Goal: Task Accomplishment & Management: Use online tool/utility

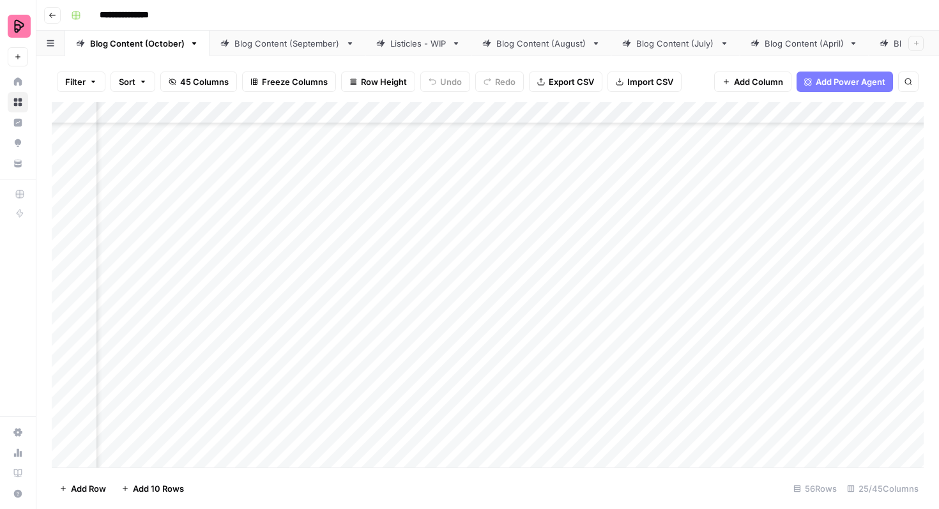
scroll to position [1193, 648]
click at [434, 303] on div "Add Column" at bounding box center [488, 284] width 872 height 365
click at [438, 243] on div "Add Column" at bounding box center [488, 284] width 872 height 365
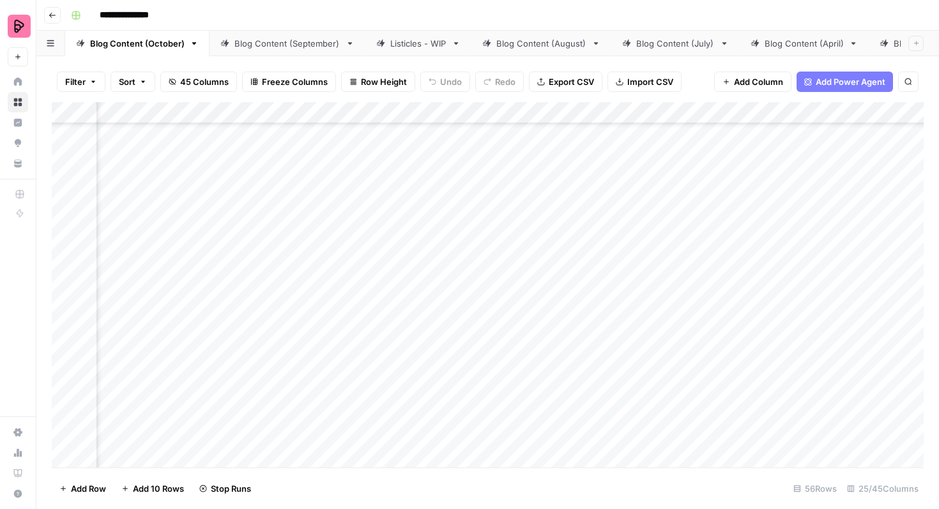
click at [438, 243] on body "**********" at bounding box center [469, 254] width 939 height 509
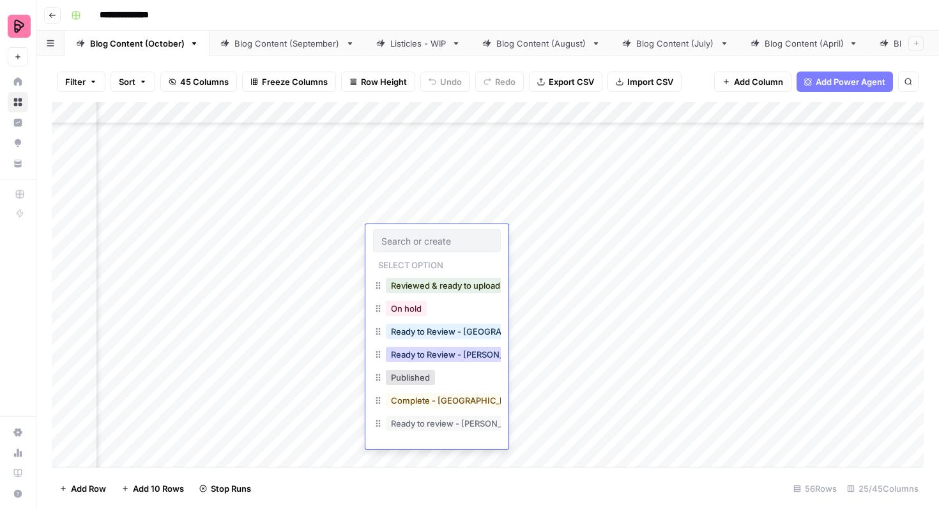
click at [450, 351] on button "Ready to Review - [PERSON_NAME]" at bounding box center [461, 354] width 151 height 15
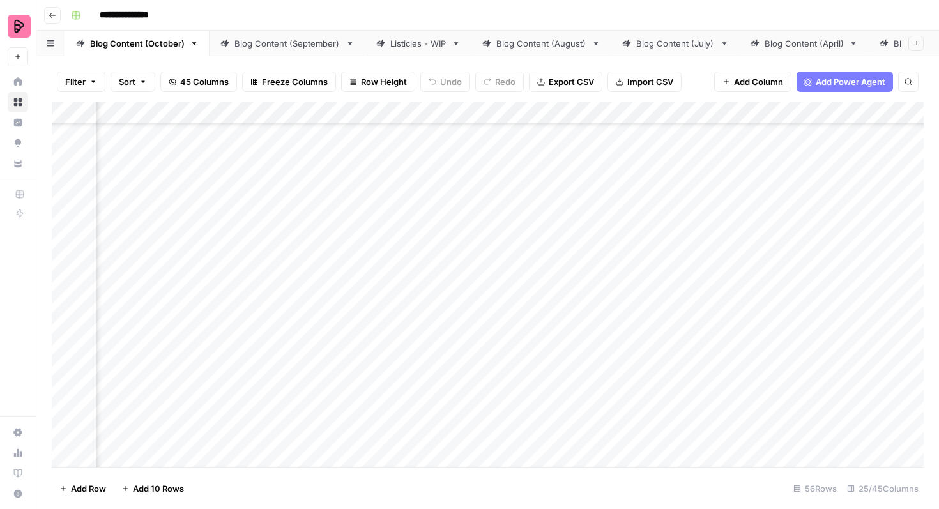
click at [441, 266] on div "Add Column" at bounding box center [488, 284] width 872 height 365
click at [437, 277] on div "Add Column" at bounding box center [488, 284] width 872 height 365
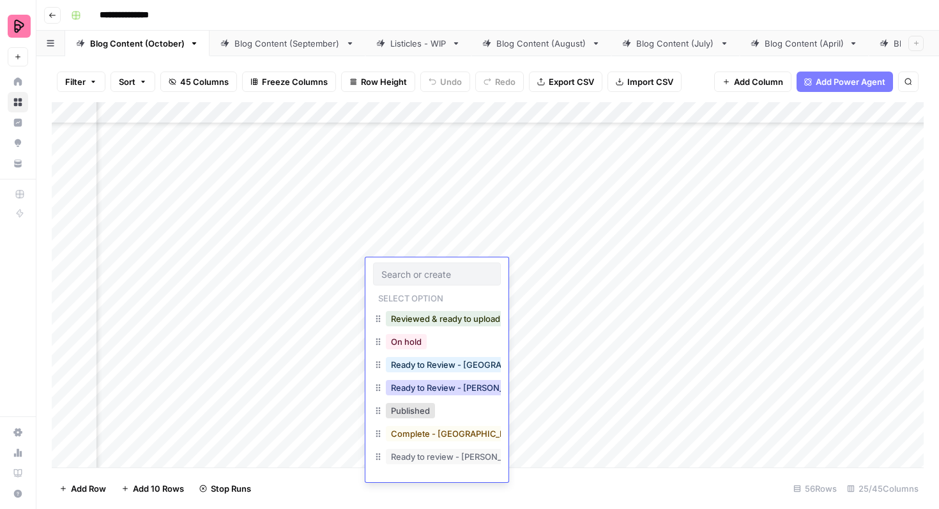
click at [435, 386] on button "Ready to Review - [PERSON_NAME]" at bounding box center [461, 387] width 151 height 15
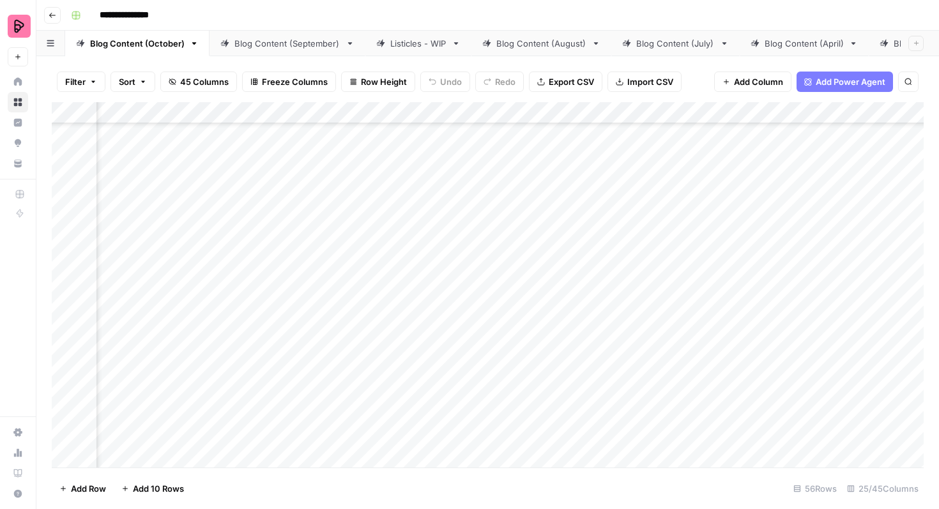
click at [448, 346] on div "Add Column" at bounding box center [488, 284] width 872 height 365
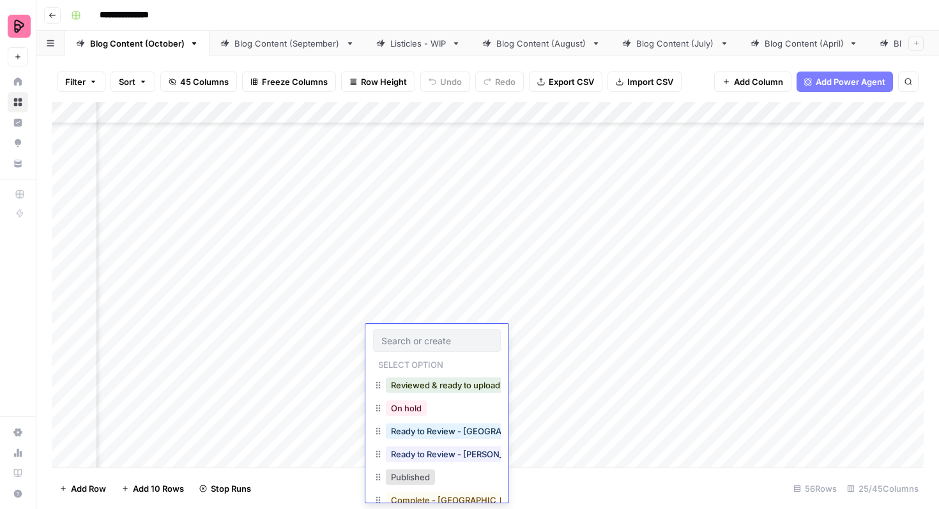
click at [445, 445] on div "Ready to Review - [PERSON_NAME]" at bounding box center [461, 454] width 156 height 18
click at [445, 448] on button "Ready to Review - [PERSON_NAME]" at bounding box center [461, 454] width 151 height 15
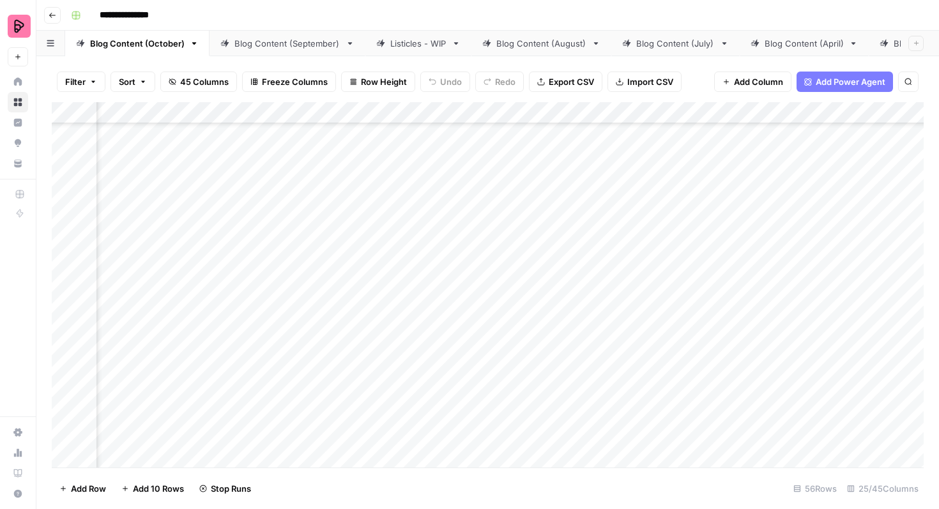
scroll to position [197, 1085]
click at [739, 245] on div "Add Column" at bounding box center [488, 284] width 872 height 365
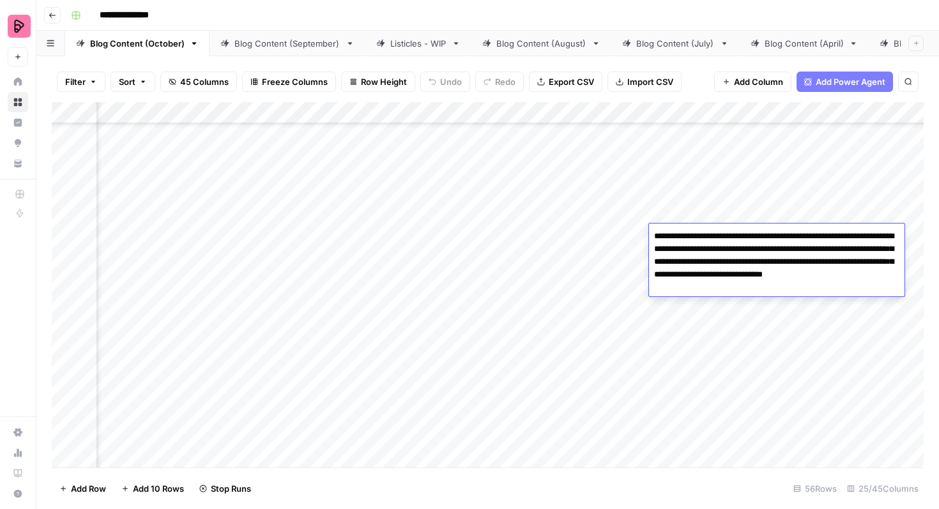
click at [732, 306] on div "Add Column" at bounding box center [488, 284] width 872 height 365
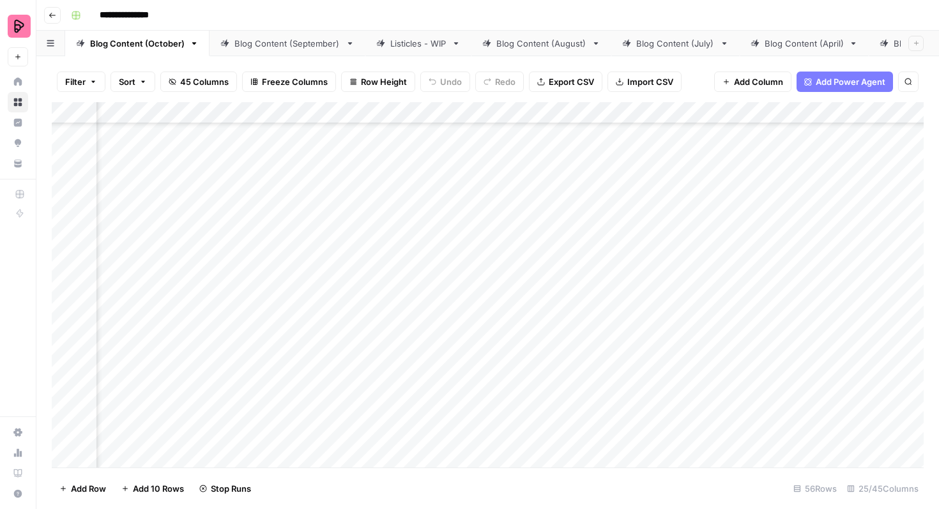
click at [732, 306] on div "Add Column" at bounding box center [488, 284] width 872 height 365
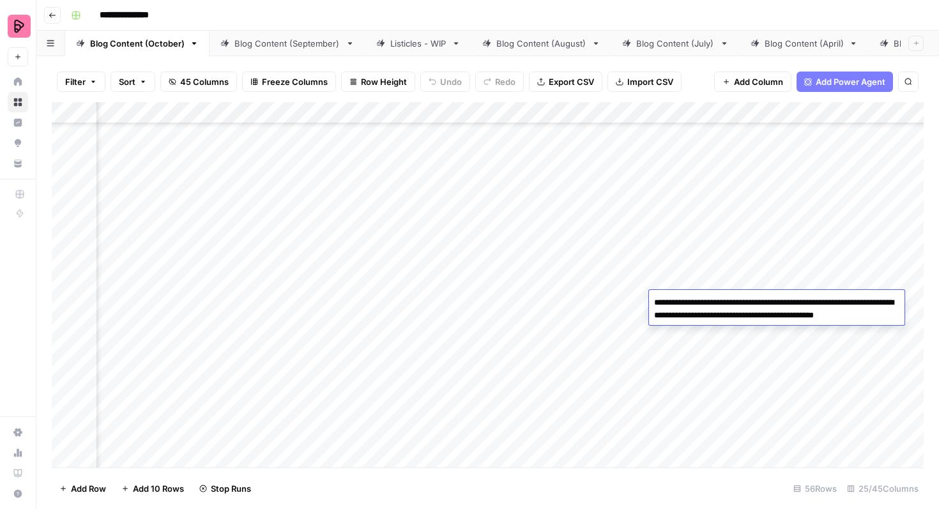
click at [730, 332] on div "Add Column" at bounding box center [488, 284] width 872 height 365
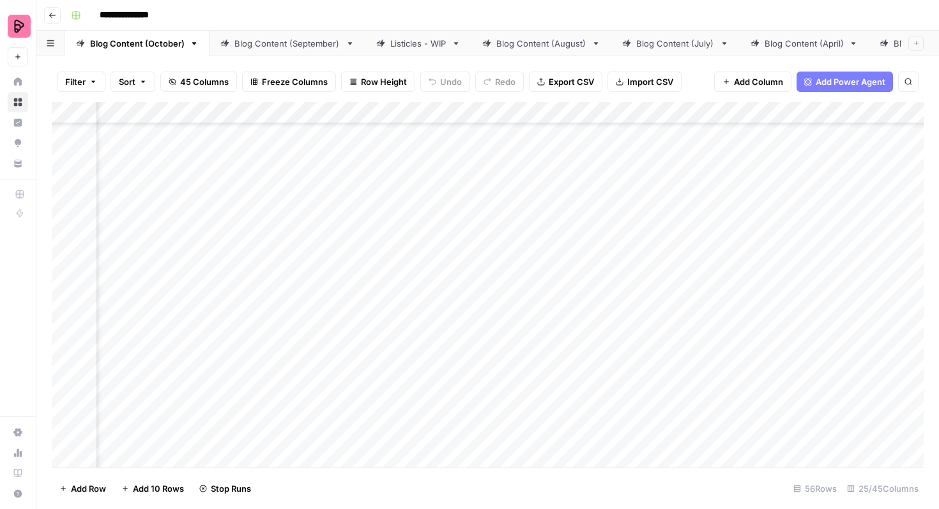
click at [730, 332] on div "Add Column" at bounding box center [488, 284] width 872 height 365
click at [717, 406] on div "Add Column" at bounding box center [488, 284] width 872 height 365
click at [759, 266] on div "Add Column" at bounding box center [488, 284] width 872 height 365
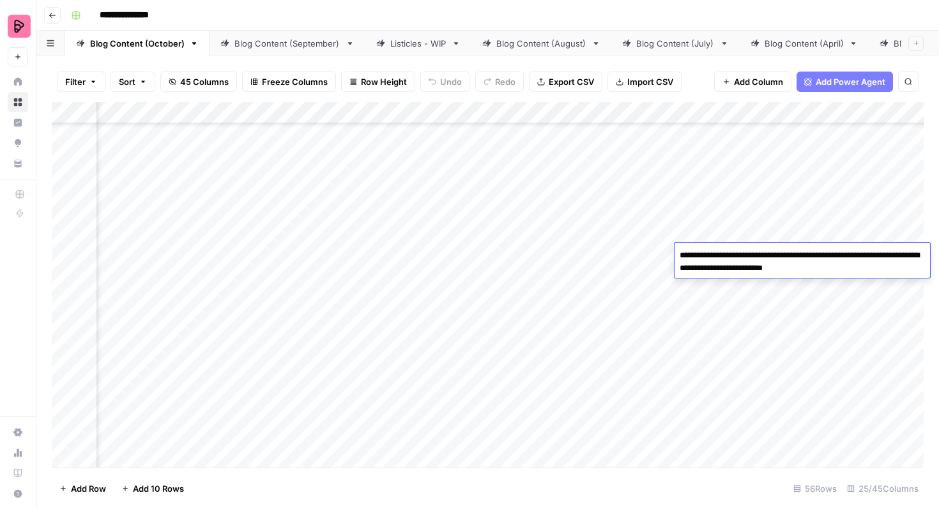
click at [737, 319] on div "Add Column" at bounding box center [488, 284] width 872 height 365
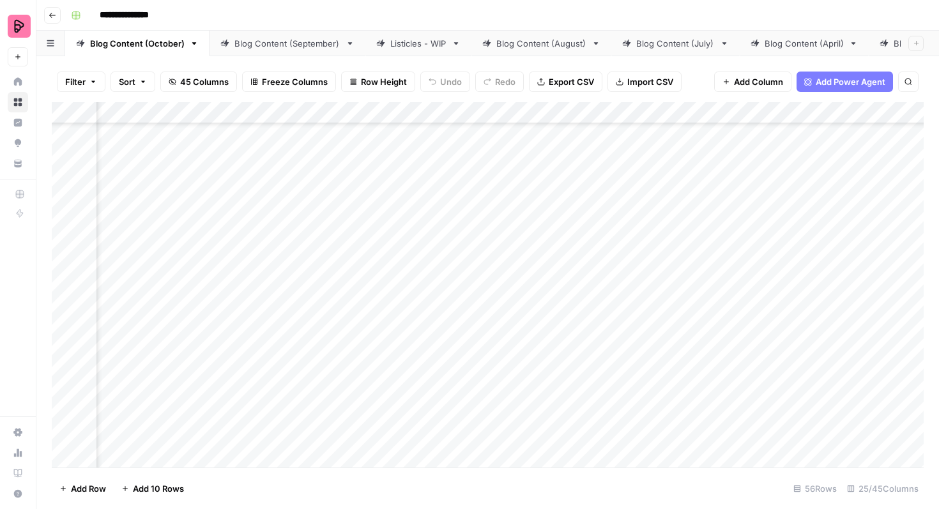
scroll to position [755, 839]
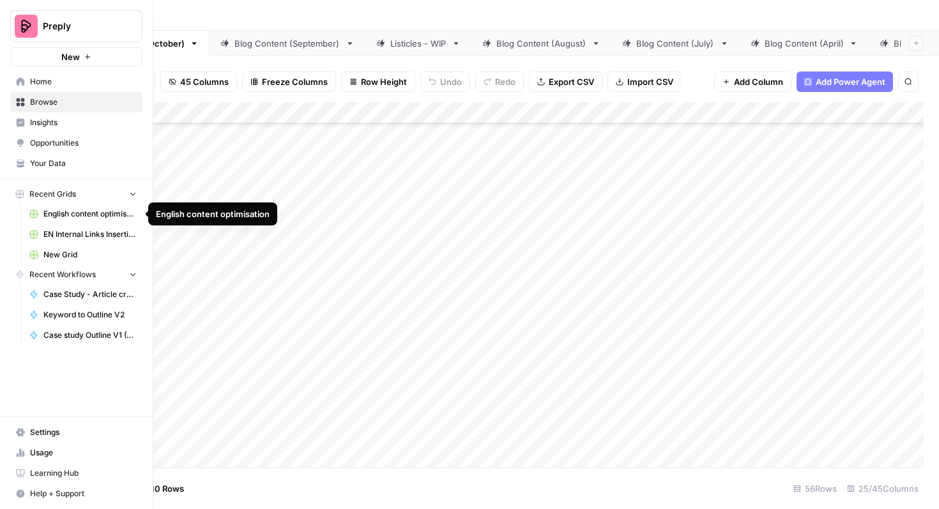
click at [93, 103] on span "Browse" at bounding box center [83, 101] width 107 height 11
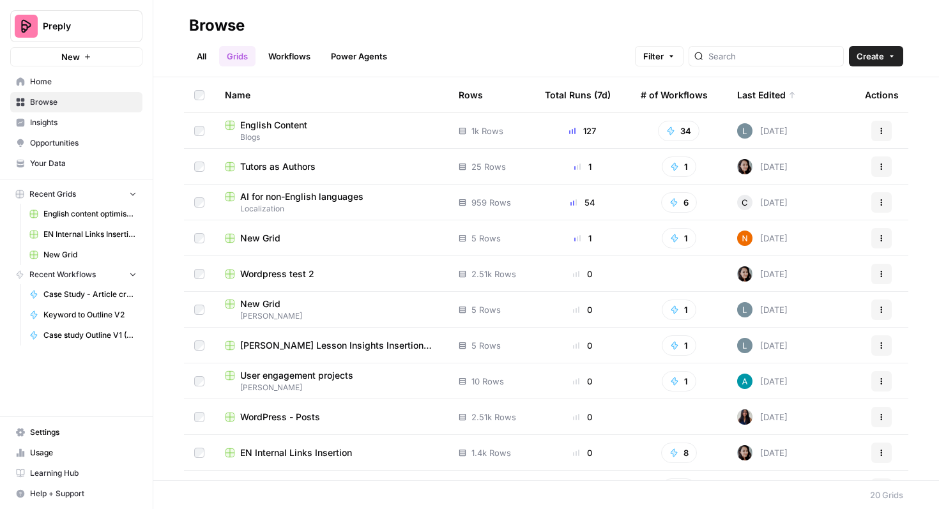
click at [349, 199] on span "AI for non-English languages" at bounding box center [301, 196] width 123 height 13
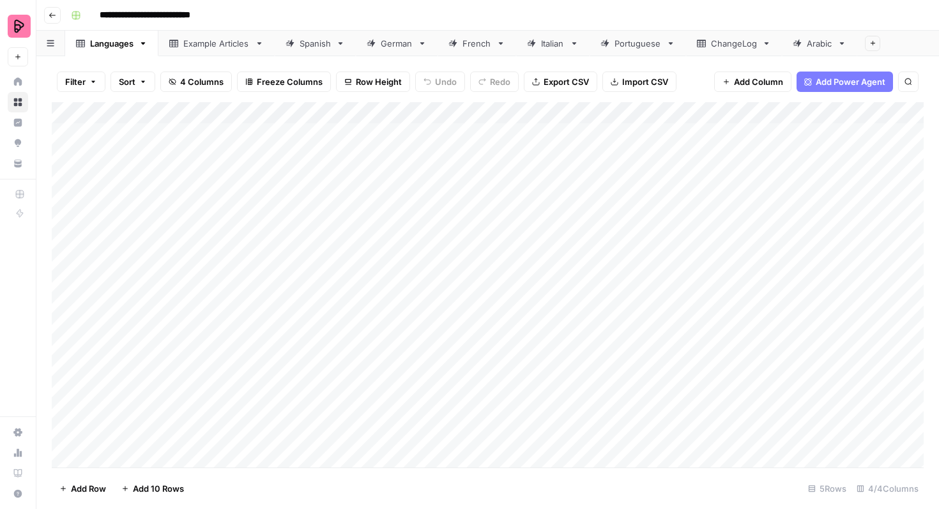
click at [326, 50] on link "Spanish" at bounding box center [315, 44] width 81 height 26
click at [66, 192] on div "Add Column" at bounding box center [488, 284] width 872 height 365
click at [66, 216] on div "Add Column" at bounding box center [488, 284] width 872 height 365
click at [66, 235] on div "Add Column" at bounding box center [488, 284] width 872 height 365
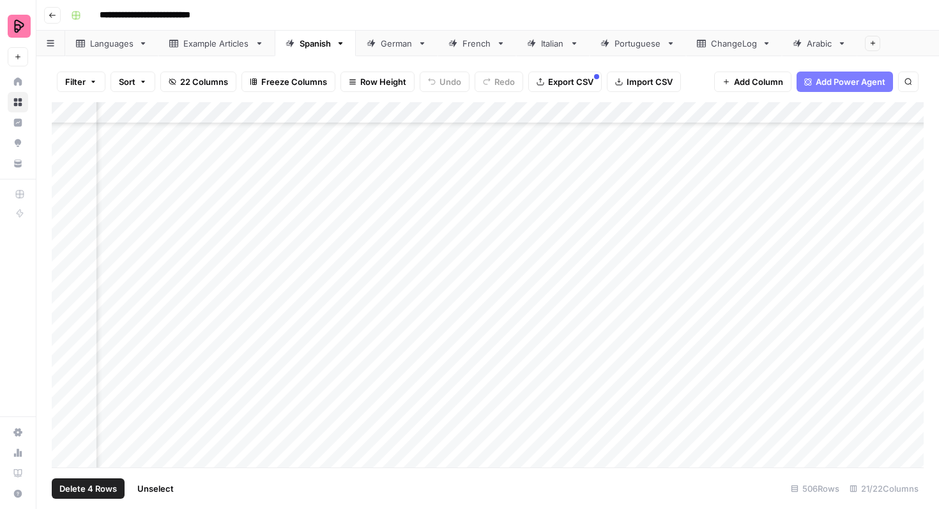
click at [66, 258] on div "Add Column" at bounding box center [488, 284] width 872 height 365
click at [66, 279] on div "Add Column" at bounding box center [488, 284] width 872 height 365
click at [66, 305] on div "Add Column" at bounding box center [488, 284] width 872 height 365
click at [66, 323] on div "Add Column" at bounding box center [488, 284] width 872 height 365
click at [65, 342] on div "Add Column" at bounding box center [488, 284] width 872 height 365
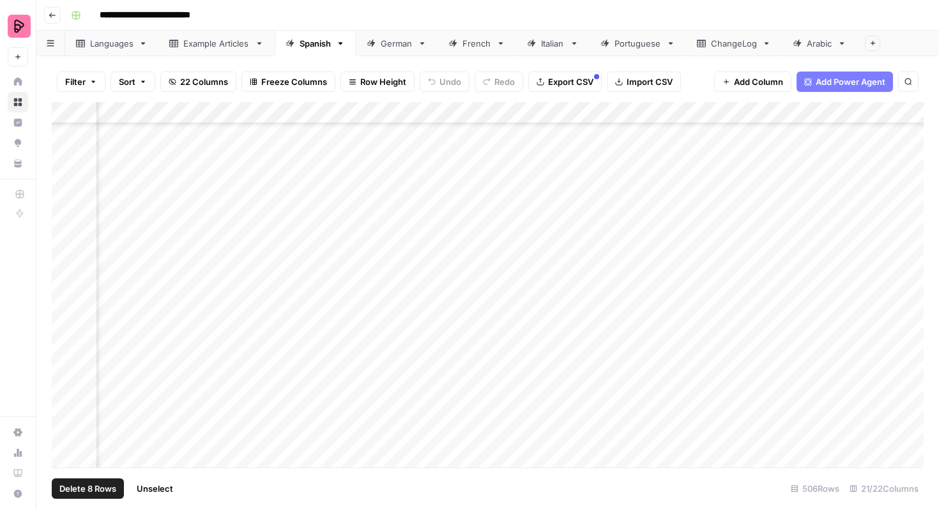
click at [65, 365] on div "Add Column" at bounding box center [488, 284] width 872 height 365
click at [63, 388] on div "Add Column" at bounding box center [488, 284] width 872 height 365
click at [573, 84] on span "Export CSV" at bounding box center [570, 81] width 45 height 13
click at [394, 47] on div "German" at bounding box center [397, 43] width 32 height 13
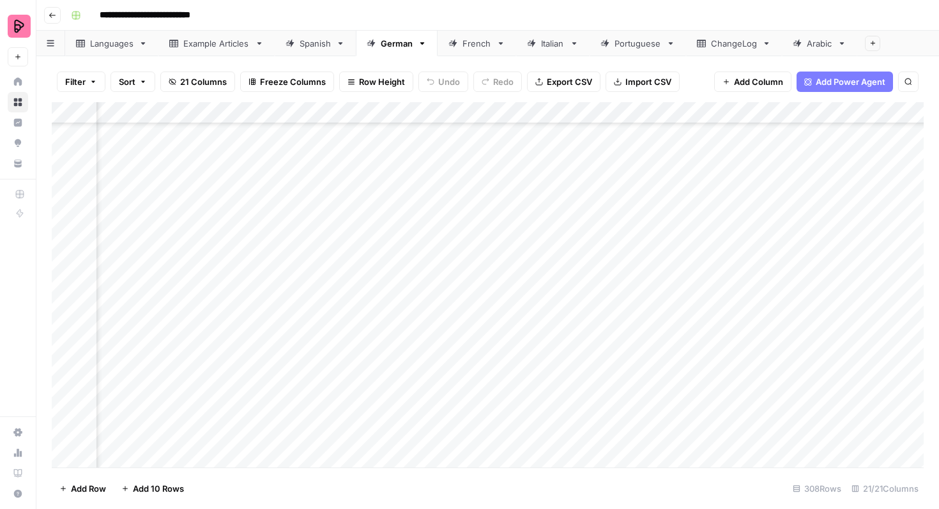
click at [65, 209] on div "Add Column" at bounding box center [488, 284] width 872 height 365
click at [66, 230] on div "Add Column" at bounding box center [488, 284] width 872 height 365
click at [66, 252] on div "Add Column" at bounding box center [488, 284] width 872 height 365
click at [66, 279] on div "Add Column" at bounding box center [488, 284] width 872 height 365
click at [66, 298] on div "Add Column" at bounding box center [488, 284] width 872 height 365
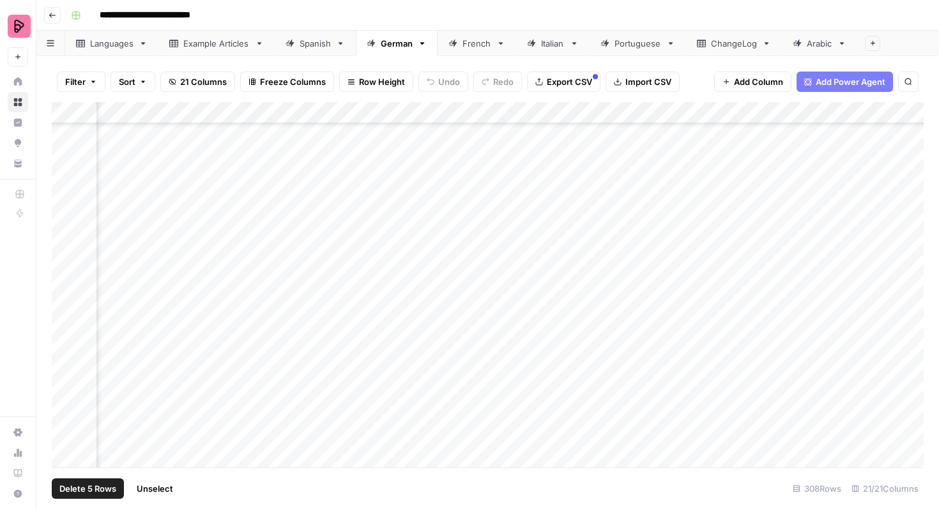
click at [66, 316] on div "Add Column" at bounding box center [488, 284] width 872 height 365
click at [575, 77] on span "Export CSV" at bounding box center [569, 81] width 45 height 13
click at [464, 52] on link "French" at bounding box center [477, 44] width 79 height 26
click at [68, 175] on div "Add Column" at bounding box center [488, 284] width 872 height 365
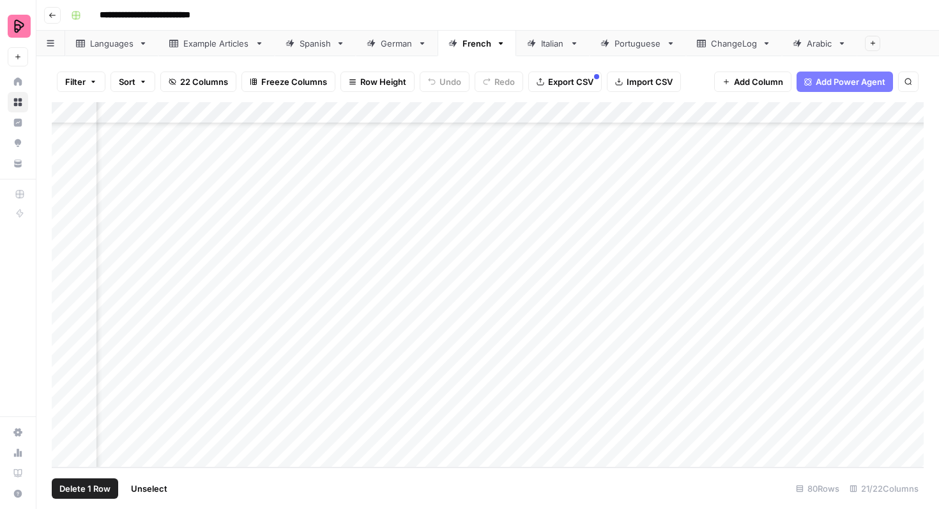
click at [537, 81] on icon "button" at bounding box center [541, 82] width 8 height 8
click at [440, 174] on div "Add Column" at bounding box center [488, 284] width 872 height 365
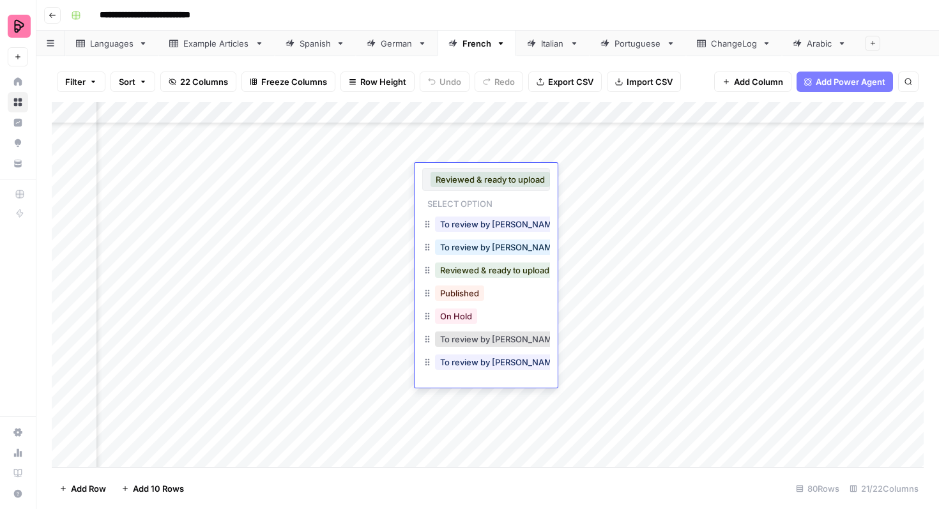
click at [473, 301] on div "Published" at bounding box center [460, 293] width 54 height 18
click at [475, 293] on button "Published" at bounding box center [459, 293] width 49 height 15
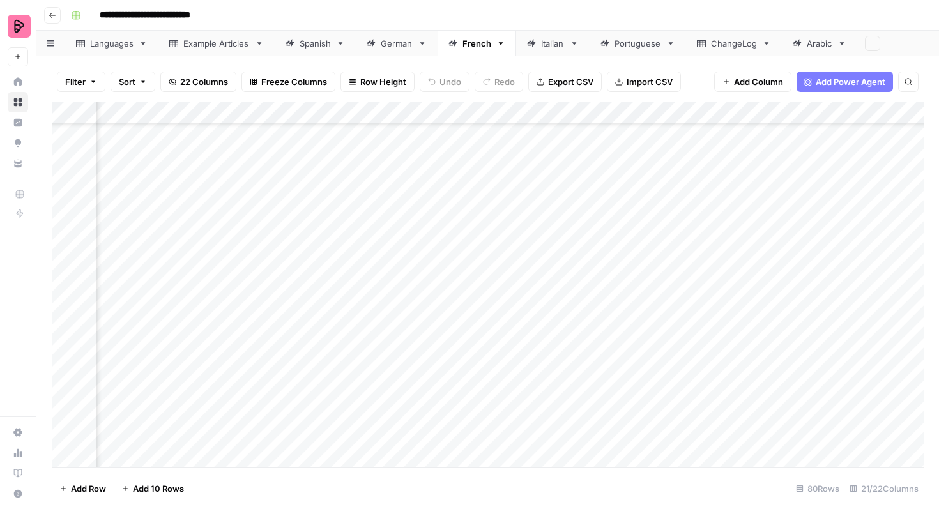
click at [385, 42] on div "German" at bounding box center [397, 43] width 32 height 13
click at [666, 256] on div "Add Column" at bounding box center [488, 284] width 872 height 365
click at [665, 257] on div "Add Column" at bounding box center [488, 284] width 872 height 365
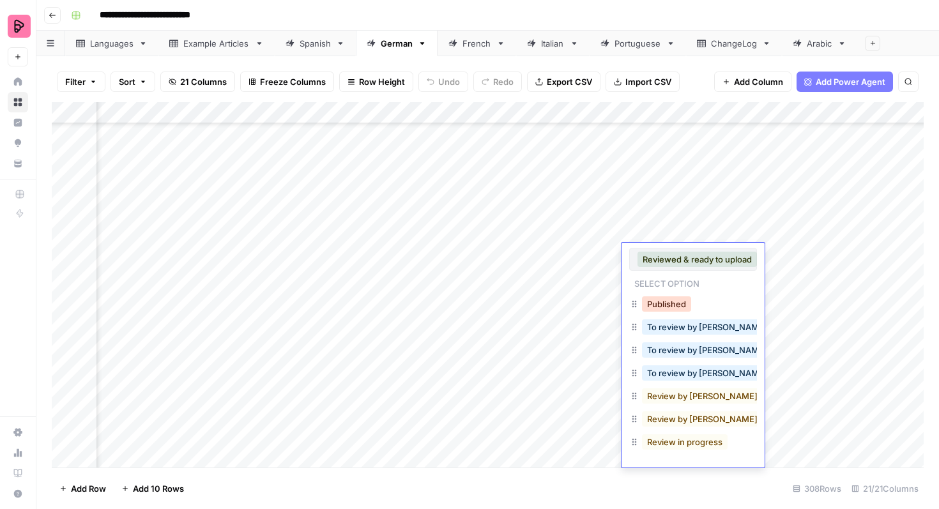
click at [664, 309] on button "Published" at bounding box center [666, 303] width 49 height 15
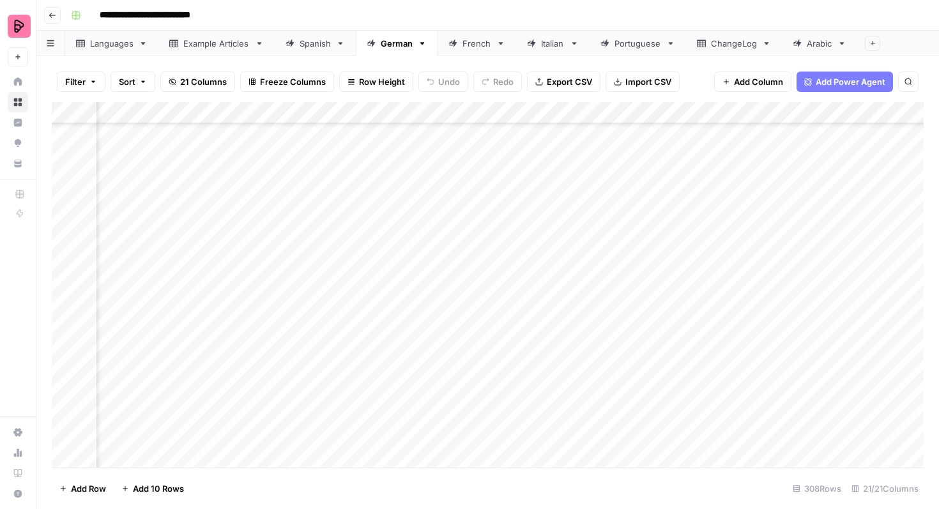
click at [657, 279] on div "Add Column" at bounding box center [488, 284] width 872 height 365
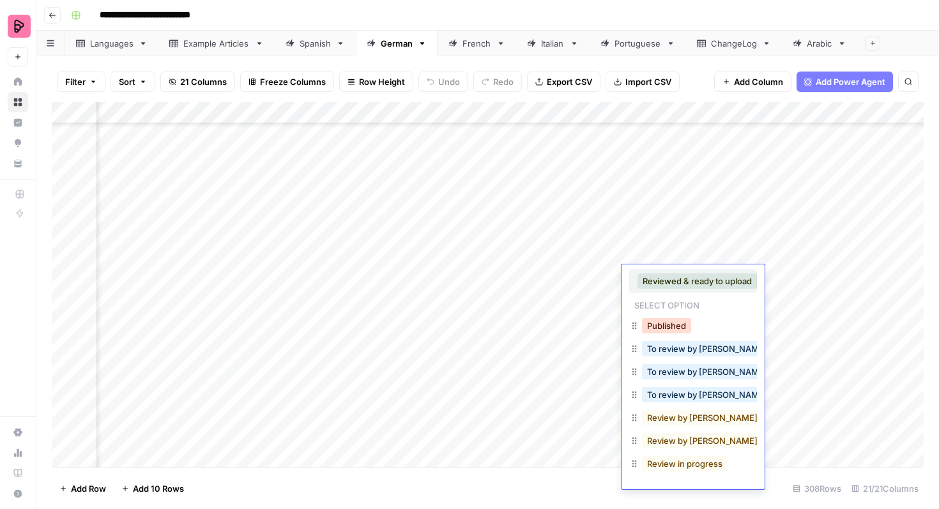
click at [657, 322] on button "Published" at bounding box center [666, 325] width 49 height 15
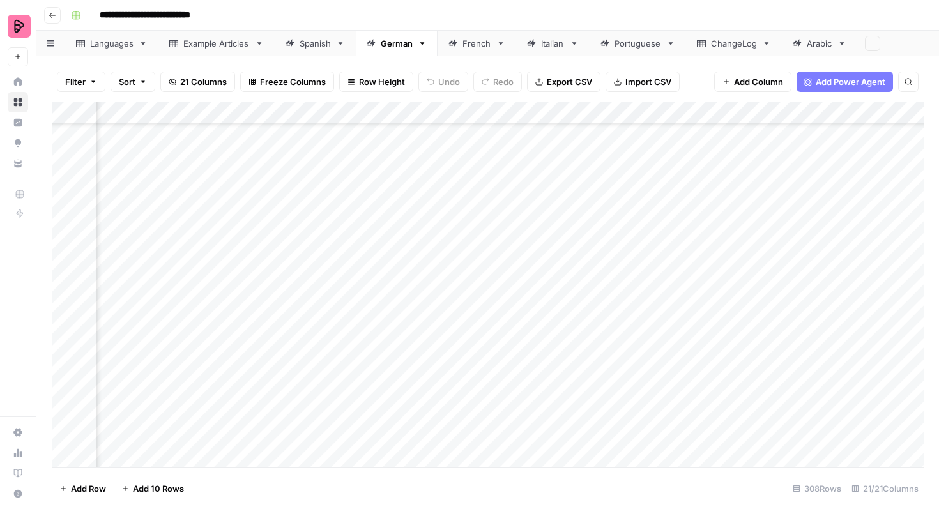
click at [663, 300] on div "Add Column" at bounding box center [488, 284] width 872 height 365
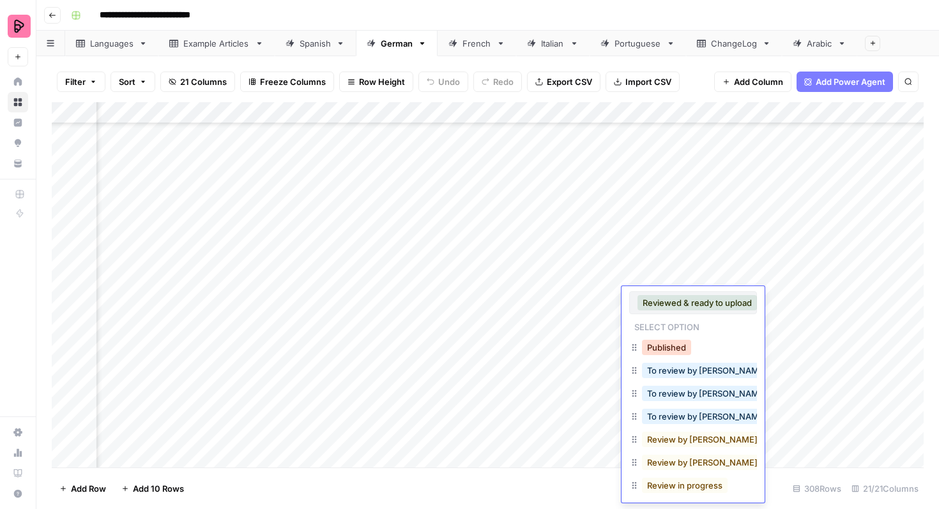
click at [659, 347] on button "Published" at bounding box center [666, 347] width 49 height 15
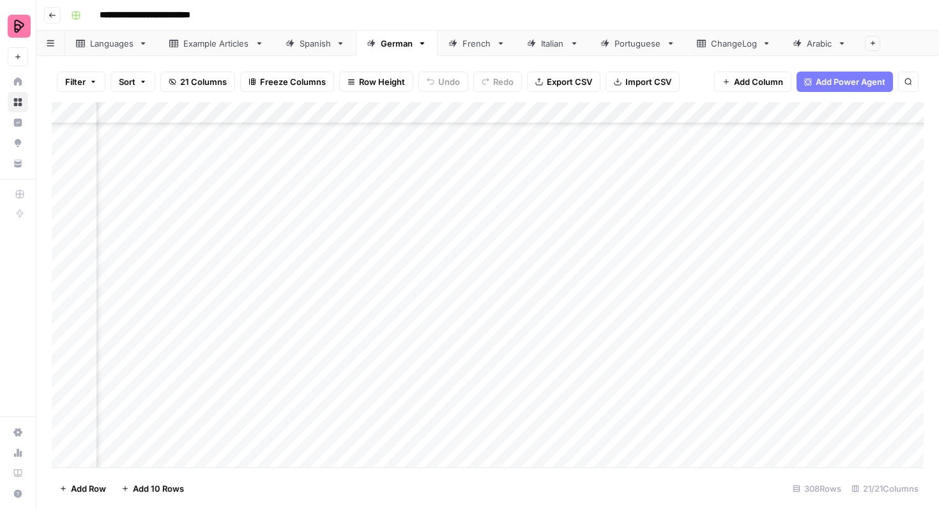
click at [659, 321] on div "Add Column" at bounding box center [488, 284] width 872 height 365
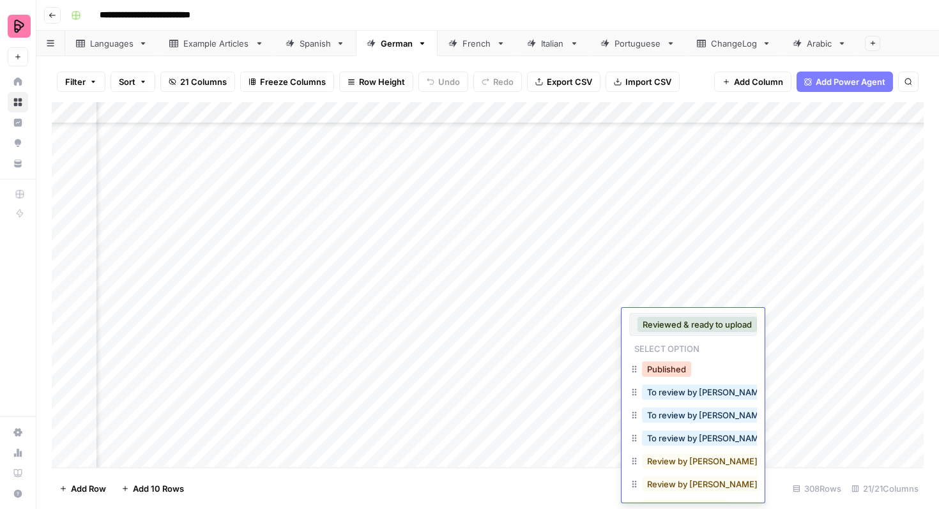
click at [658, 367] on button "Published" at bounding box center [666, 369] width 49 height 15
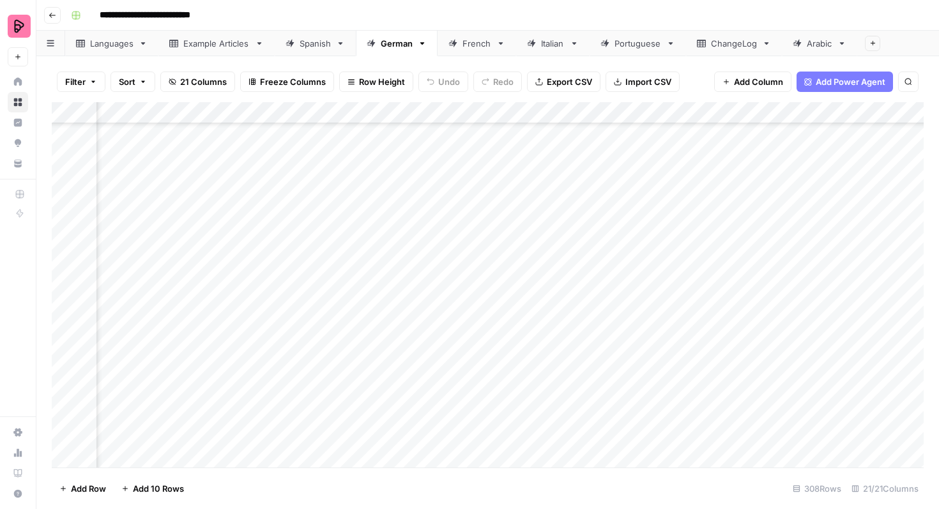
click at [659, 336] on div "Add Column" at bounding box center [488, 284] width 872 height 365
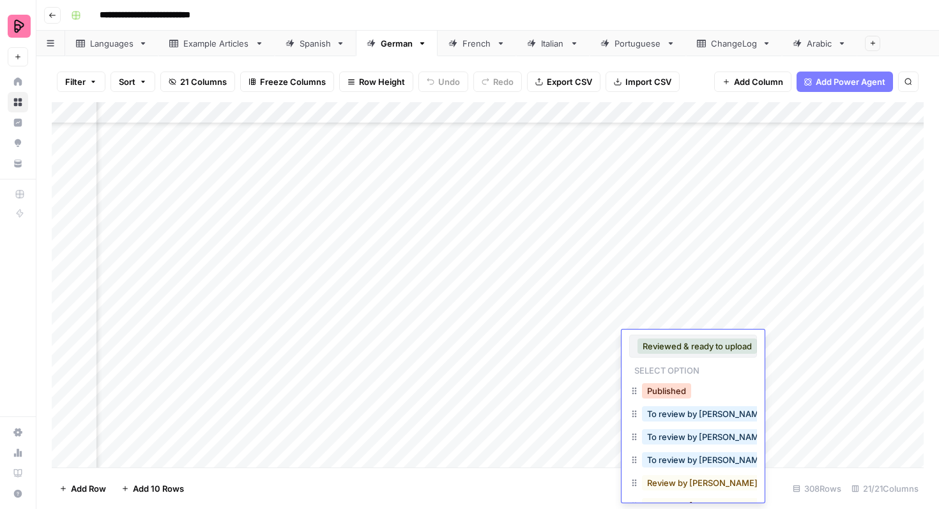
click at [661, 394] on button "Published" at bounding box center [666, 390] width 49 height 15
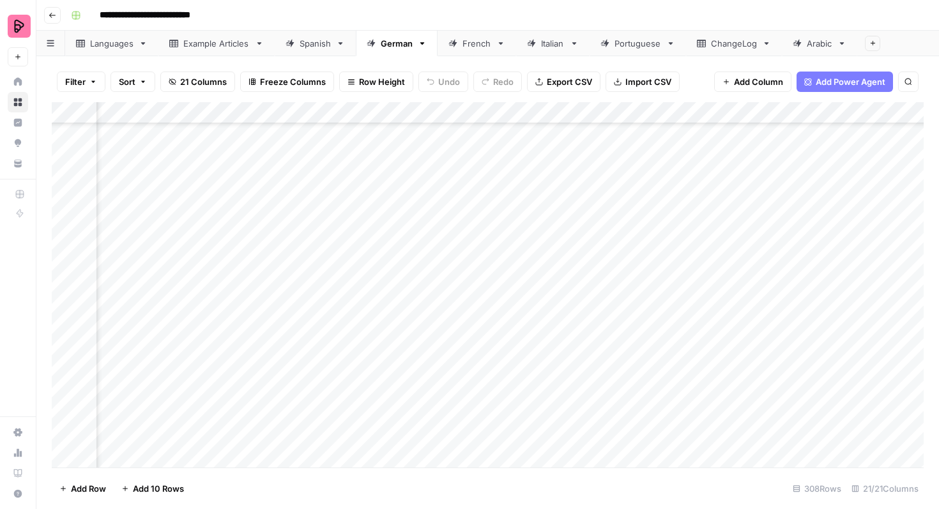
click at [661, 371] on div "Add Column" at bounding box center [488, 284] width 872 height 365
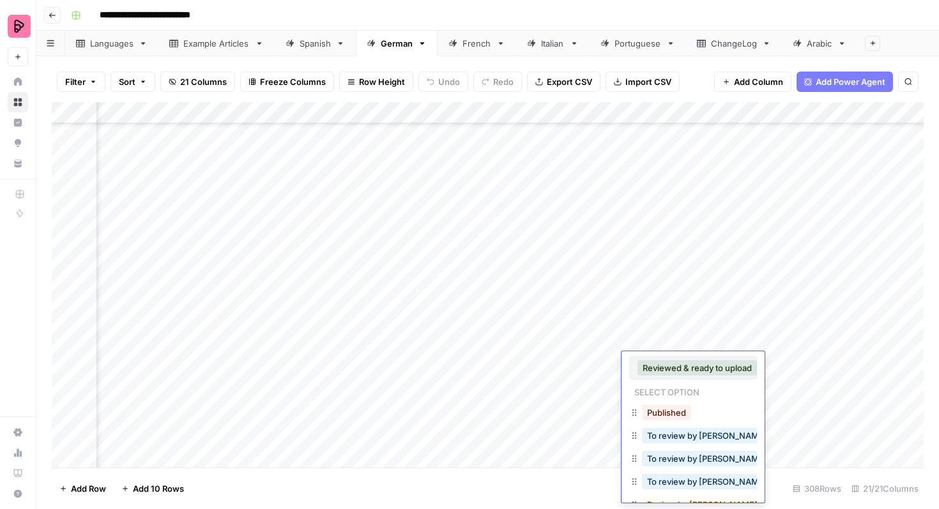
click at [661, 407] on button "Published" at bounding box center [666, 412] width 49 height 15
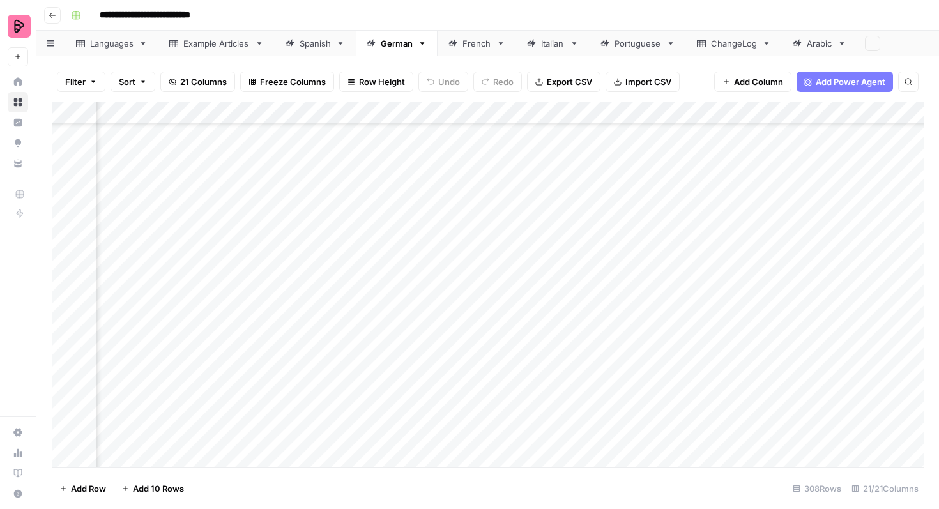
click at [319, 42] on div "Spanish" at bounding box center [315, 43] width 31 height 13
click at [577, 186] on div "Add Column" at bounding box center [488, 284] width 872 height 365
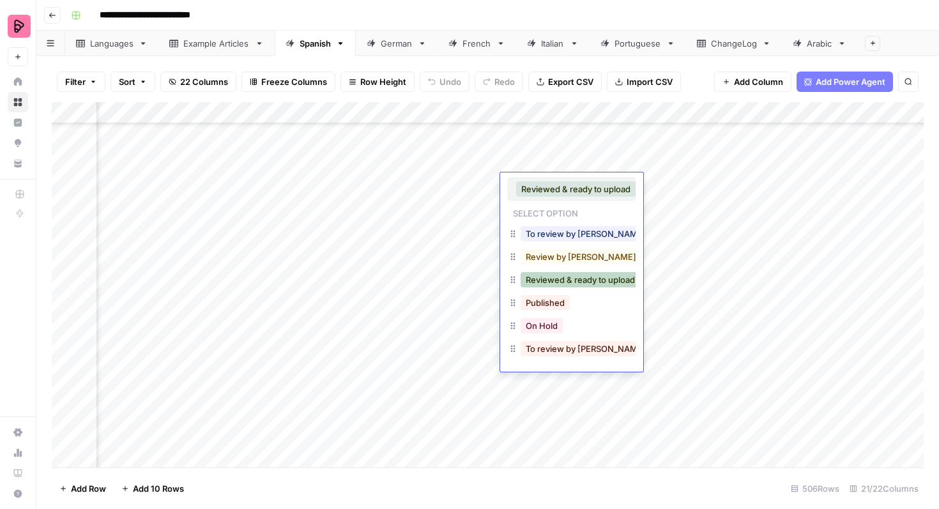
click at [567, 280] on button "Reviewed & ready to upload" at bounding box center [580, 279] width 119 height 15
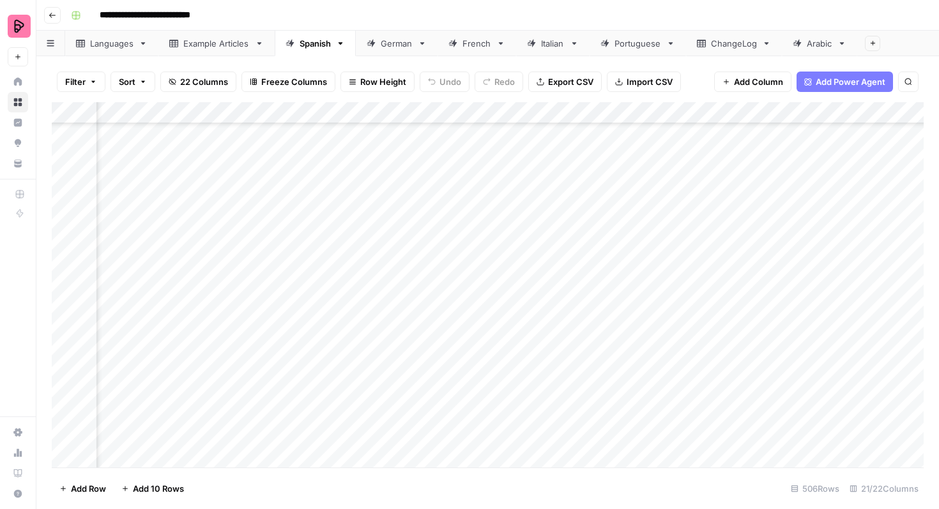
click at [572, 182] on div "Add Column" at bounding box center [488, 284] width 872 height 365
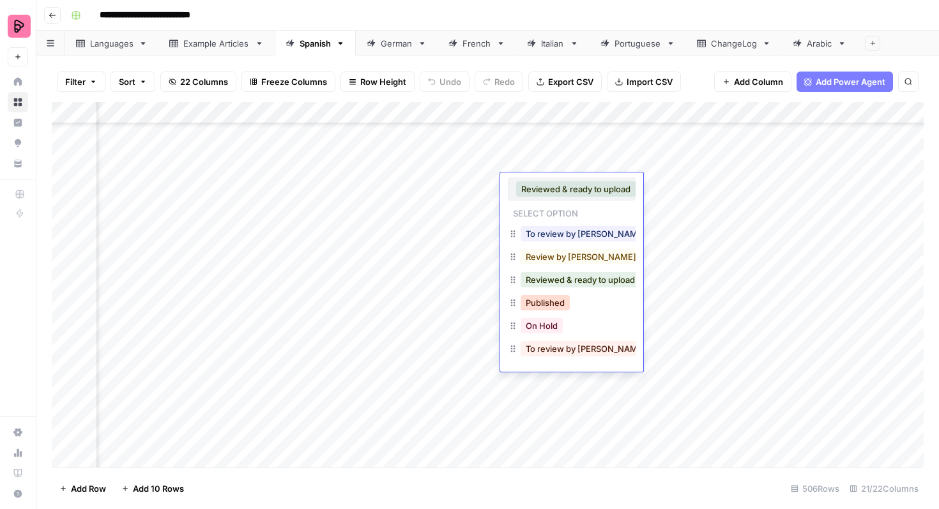
click at [539, 302] on button "Published" at bounding box center [545, 302] width 49 height 15
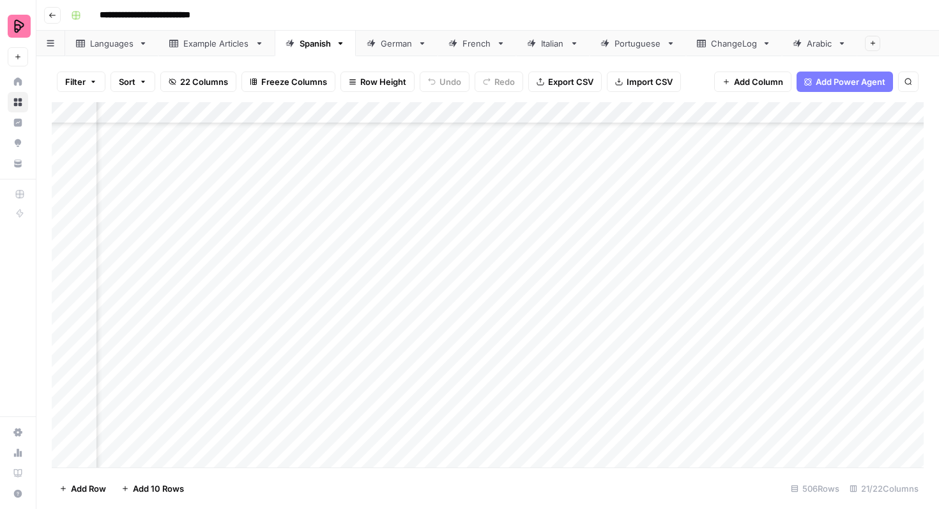
click at [562, 208] on div "Add Column" at bounding box center [488, 284] width 872 height 365
click at [552, 208] on div "Add Column" at bounding box center [488, 284] width 872 height 365
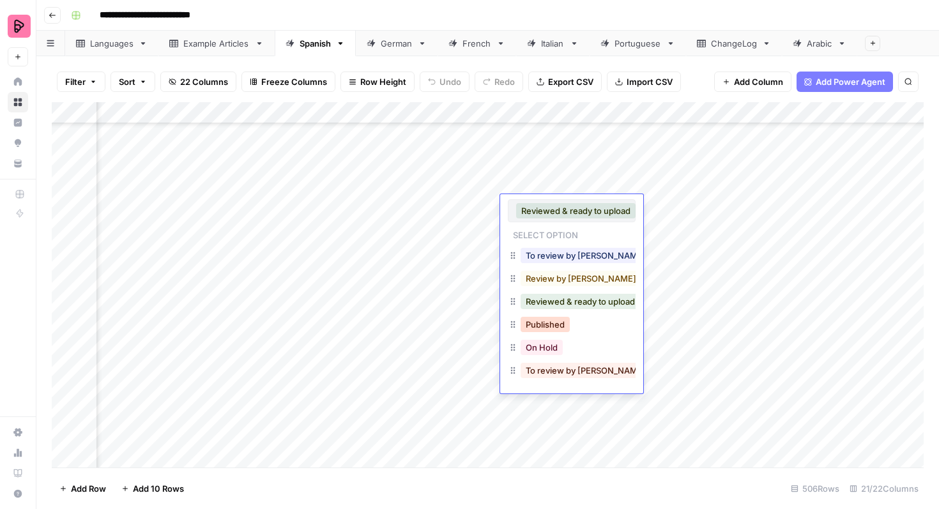
click at [537, 325] on button "Published" at bounding box center [545, 324] width 49 height 15
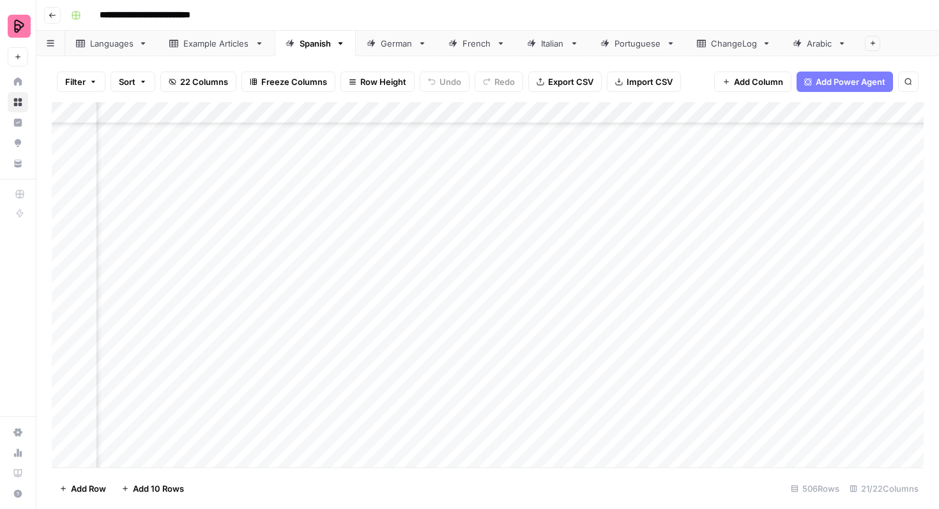
click at [542, 229] on div "Add Column" at bounding box center [488, 284] width 872 height 365
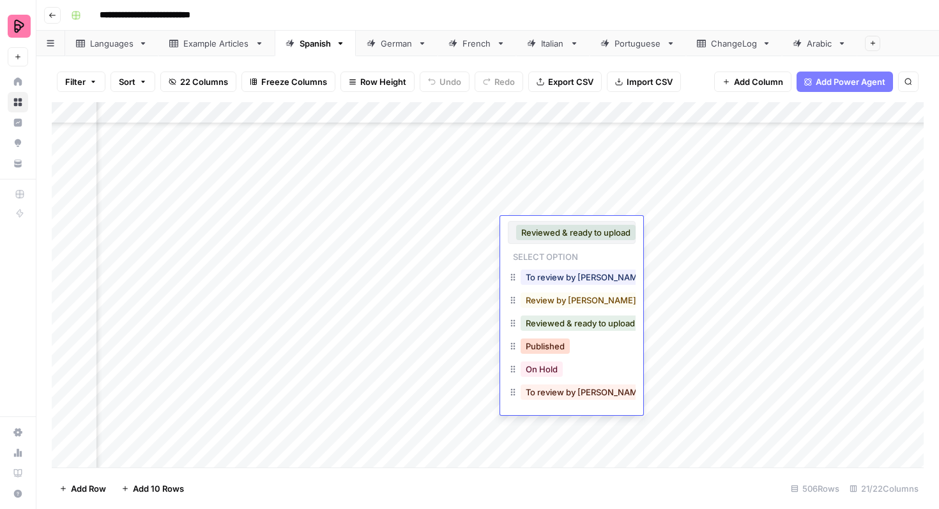
click at [534, 352] on button "Published" at bounding box center [545, 346] width 49 height 15
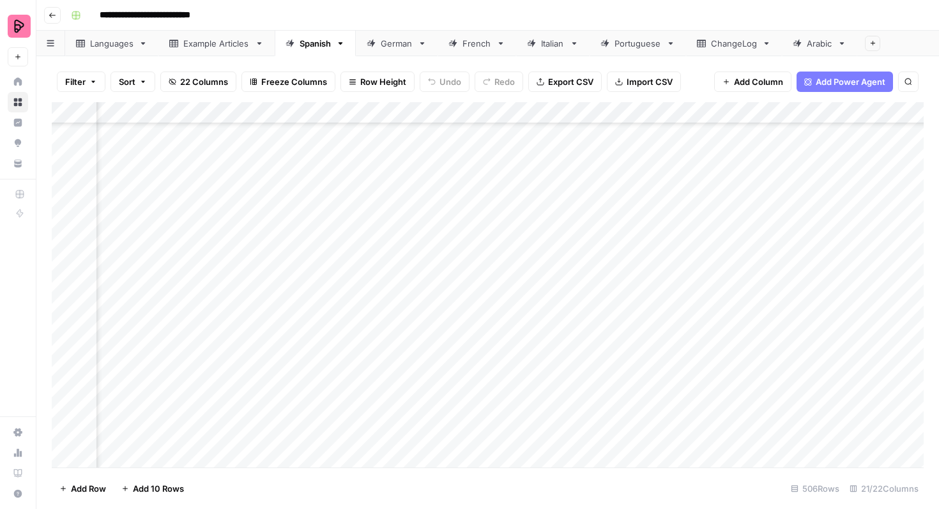
click at [552, 248] on div "Add Column" at bounding box center [488, 284] width 872 height 365
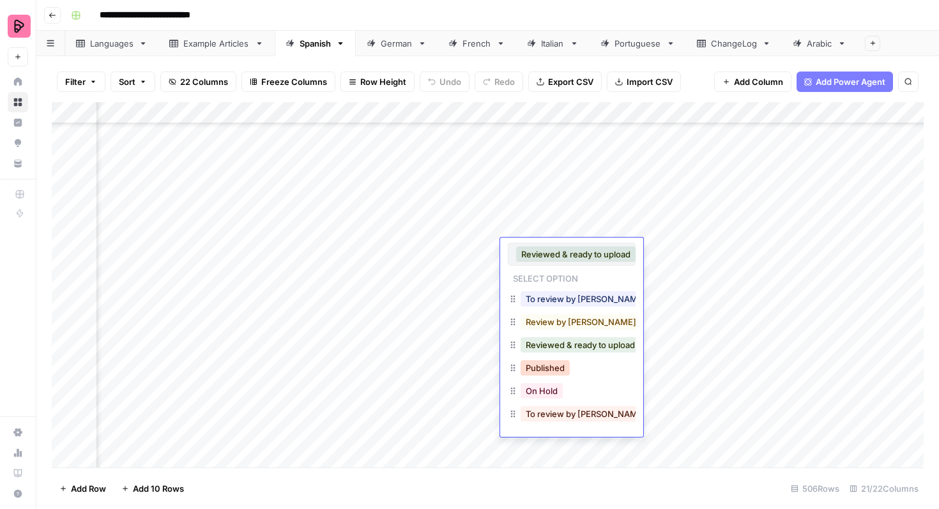
click at [535, 371] on button "Published" at bounding box center [545, 367] width 49 height 15
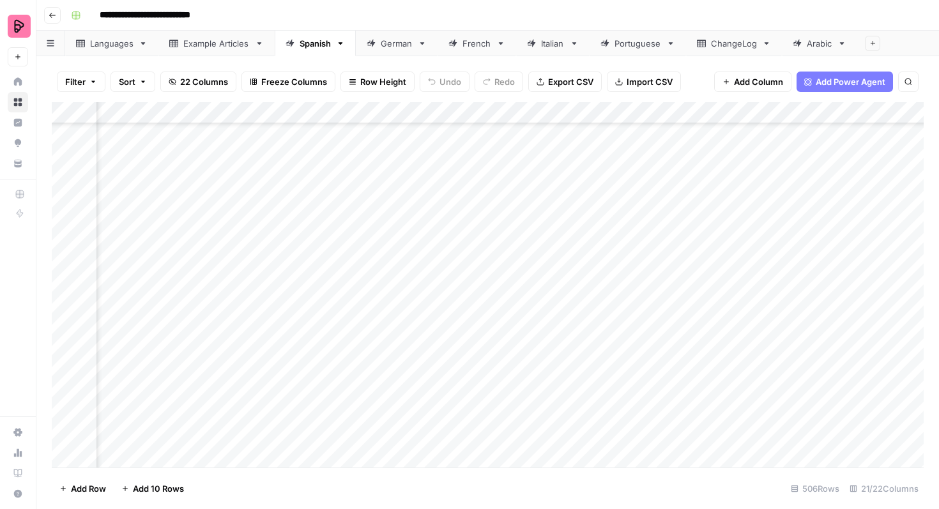
click at [539, 272] on div "Add Column" at bounding box center [488, 284] width 872 height 365
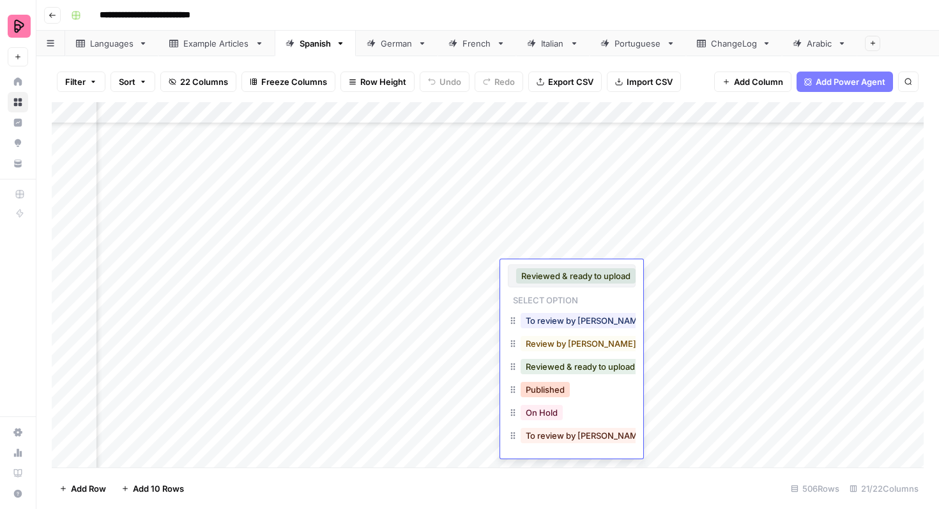
click at [532, 387] on button "Published" at bounding box center [545, 389] width 49 height 15
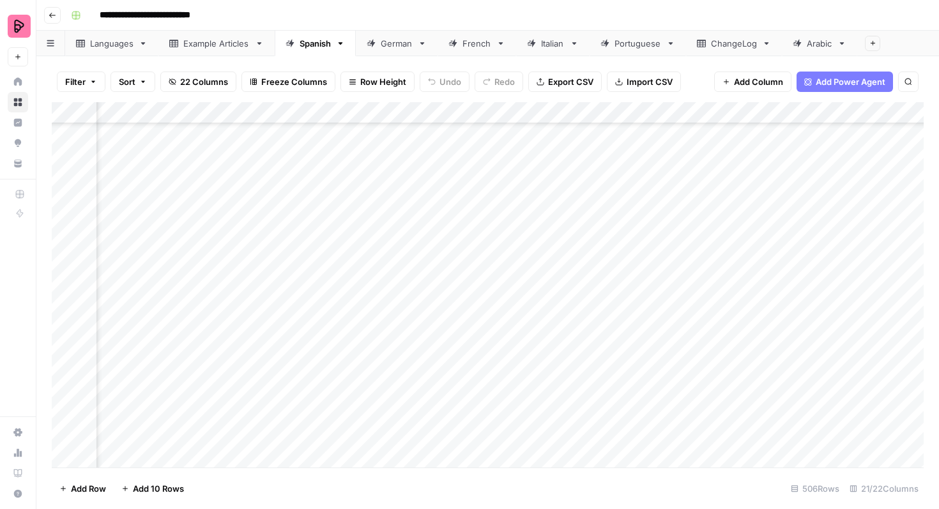
click at [539, 292] on div "Add Column" at bounding box center [488, 284] width 872 height 365
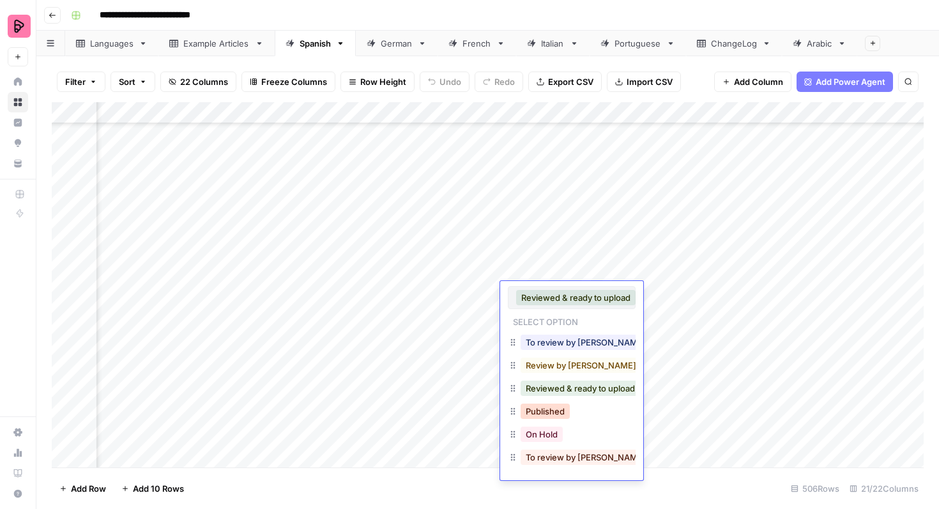
click at [528, 413] on button "Published" at bounding box center [545, 411] width 49 height 15
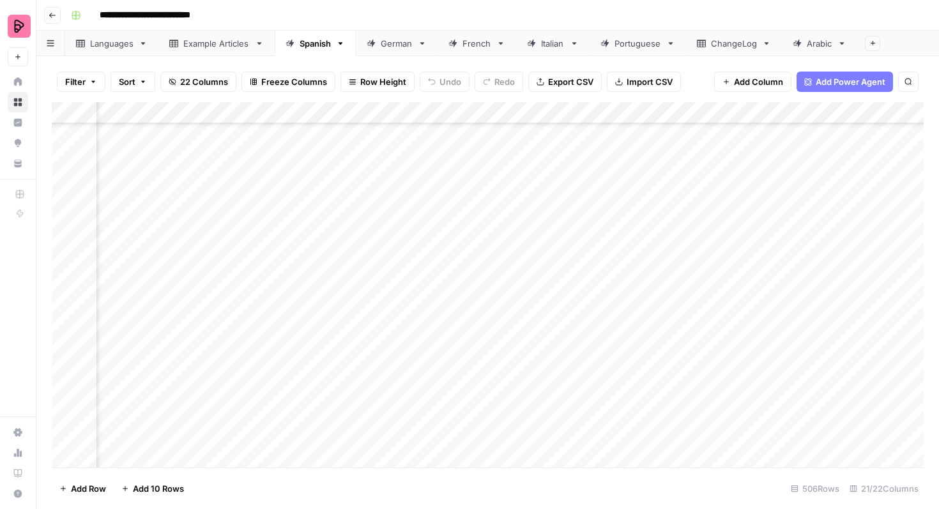
click at [539, 316] on div "Add Column" at bounding box center [488, 284] width 872 height 365
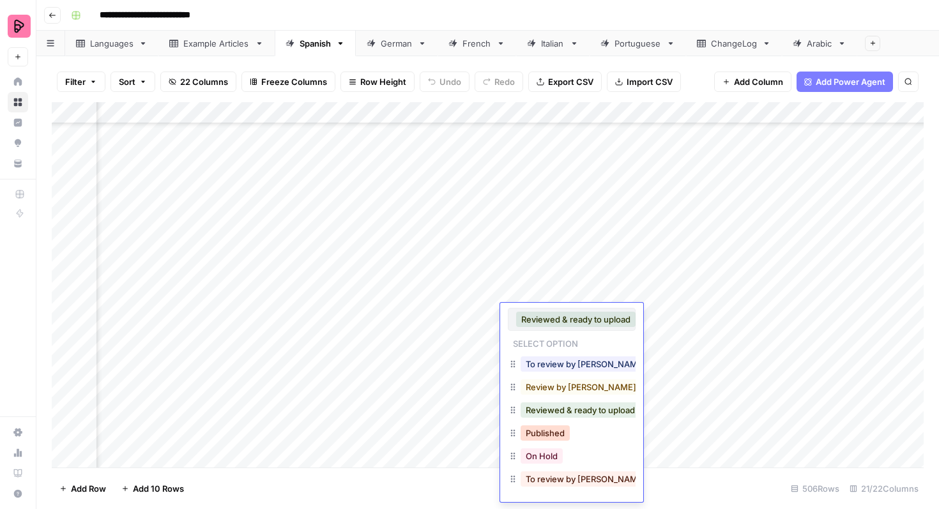
click at [532, 427] on button "Published" at bounding box center [545, 432] width 49 height 15
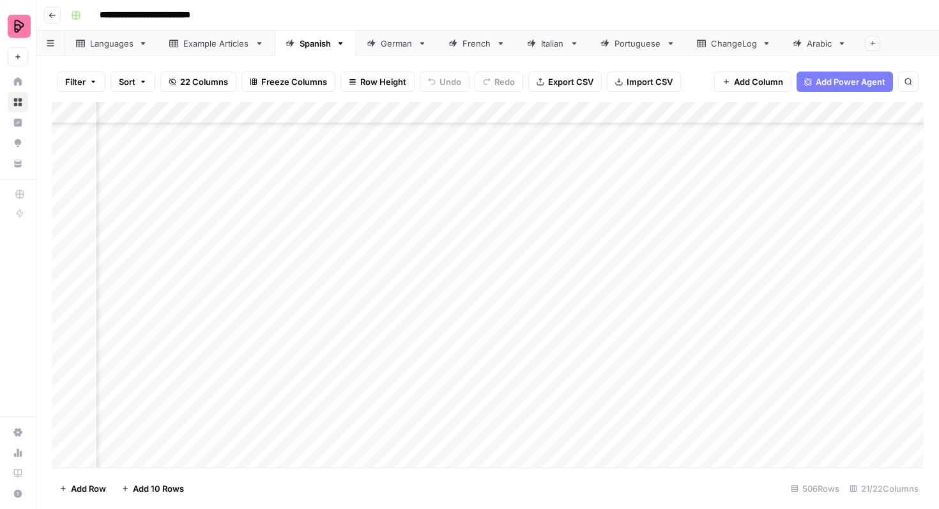
click at [551, 337] on div "Add Column" at bounding box center [488, 284] width 872 height 365
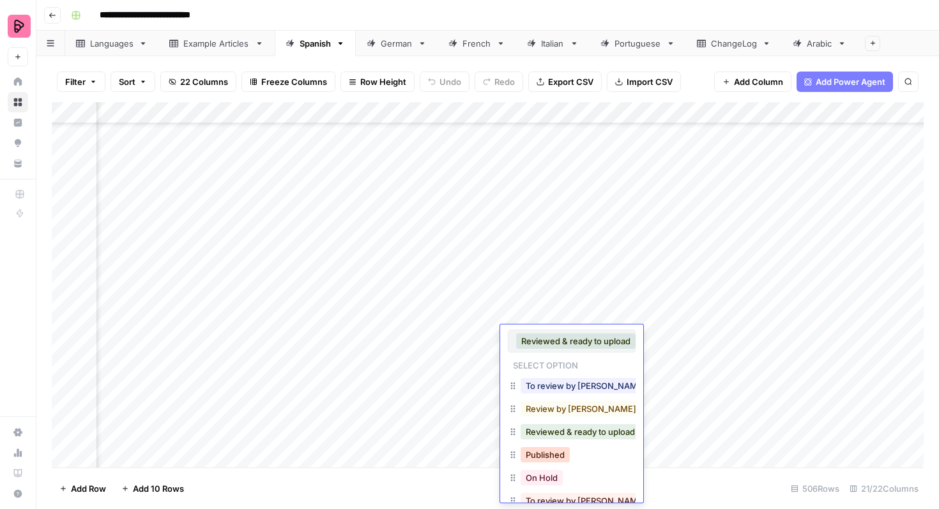
click at [533, 451] on button "Published" at bounding box center [545, 454] width 49 height 15
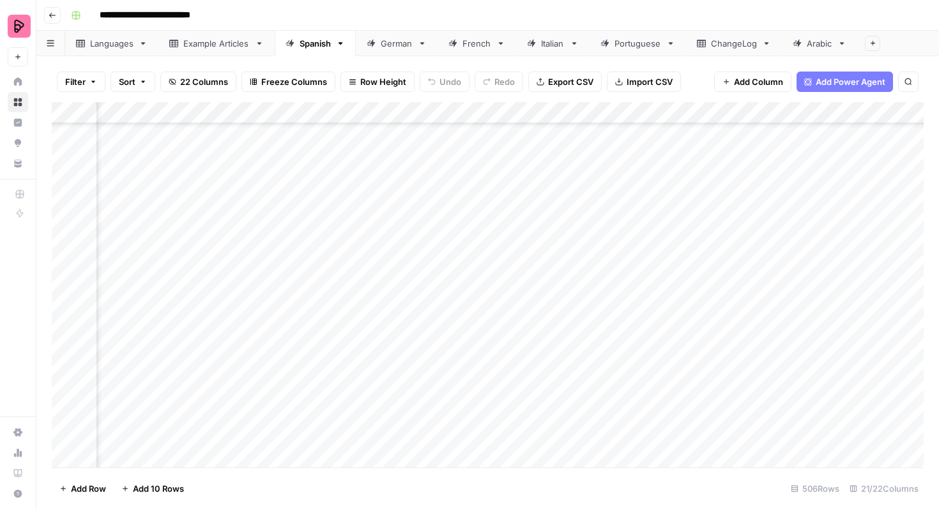
click at [534, 356] on div "Add Column" at bounding box center [488, 284] width 872 height 365
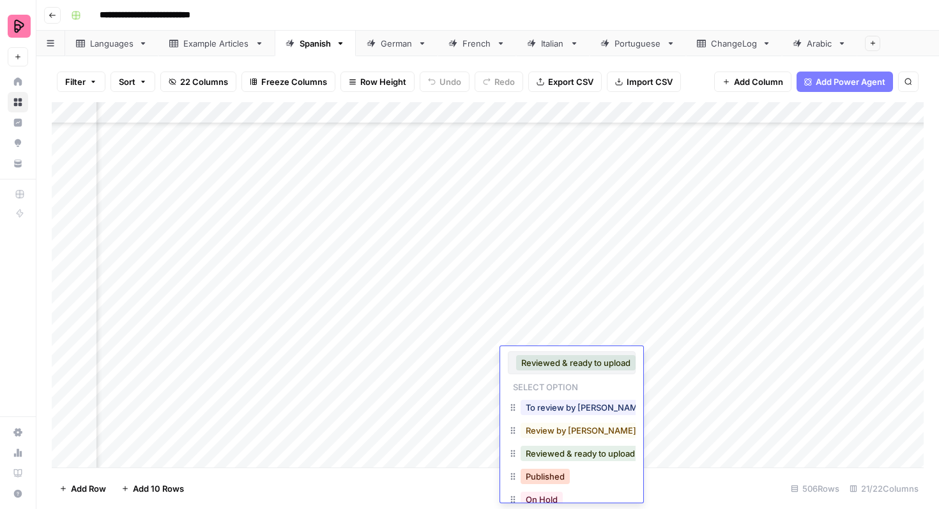
click at [535, 480] on button "Published" at bounding box center [545, 476] width 49 height 15
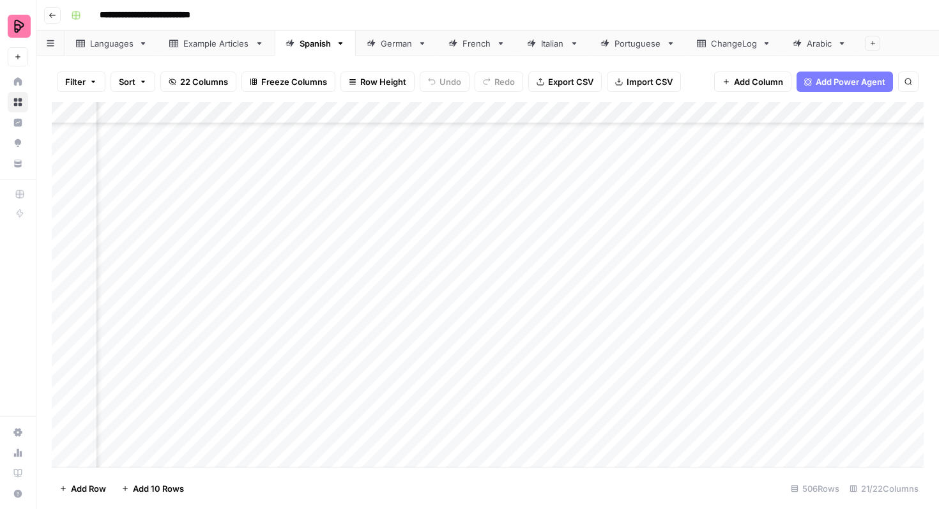
click at [539, 385] on div "Add Column" at bounding box center [488, 284] width 872 height 365
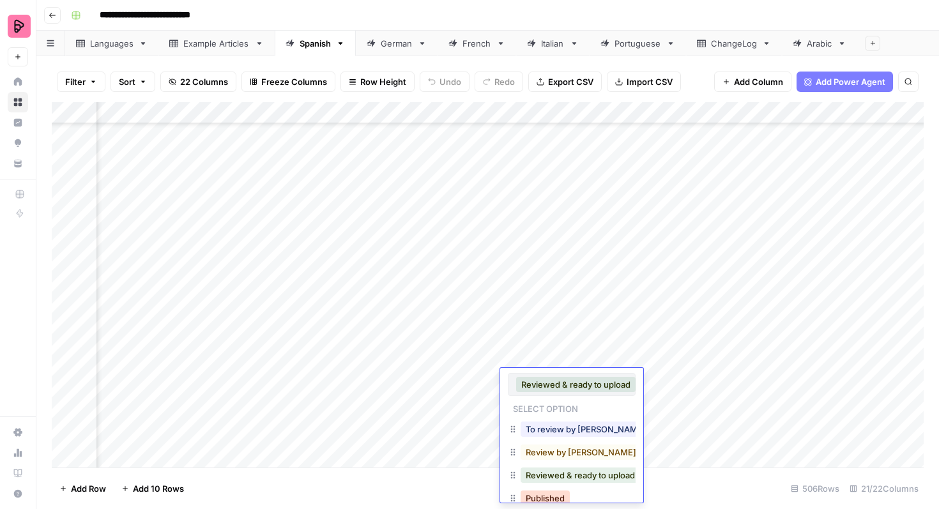
click at [534, 496] on button "Published" at bounding box center [545, 498] width 49 height 15
